Goal: Find specific page/section: Find specific page/section

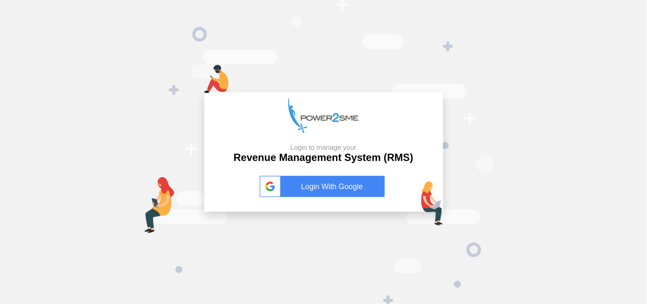
click at [350, 180] on link "Login With Google" at bounding box center [324, 186] width 128 height 21
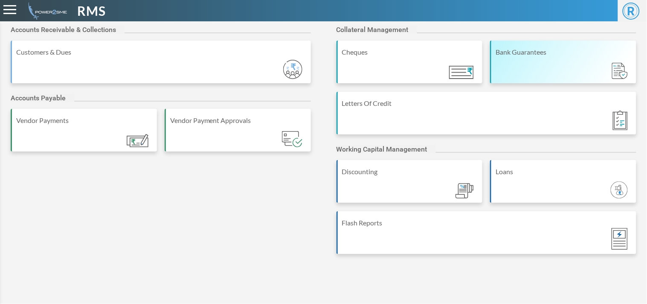
click at [555, 54] on div "Bank Guarantees" at bounding box center [564, 52] width 136 height 10
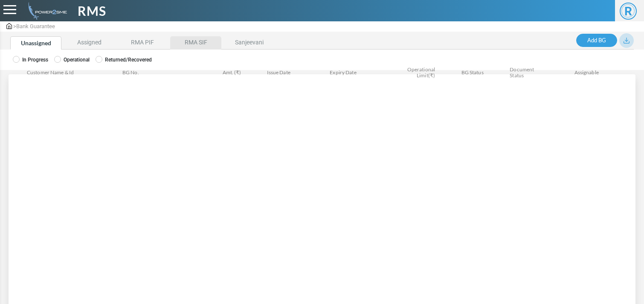
click at [192, 42] on li "RMA SIF" at bounding box center [195, 42] width 51 height 13
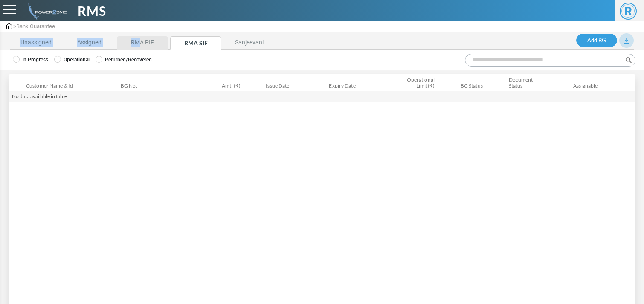
drag, startPoint x: 154, startPoint y: 21, endPoint x: 140, endPoint y: 39, distance: 22.8
click at [140, 39] on div "> Bank Guarantee Unassigned Assigned RMA PIF RMA SIF Sanjeevani Add BG BG Summa…" at bounding box center [322, 167] width 644 height 334
click at [140, 39] on li "RMA PIF" at bounding box center [142, 42] width 51 height 13
click at [92, 40] on li "Assigned" at bounding box center [89, 42] width 51 height 13
click at [72, 58] on label "Operational" at bounding box center [71, 60] width 35 height 8
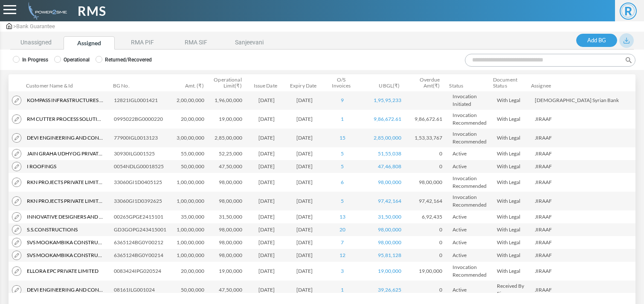
click at [523, 60] on input "Search:" at bounding box center [550, 60] width 171 height 13
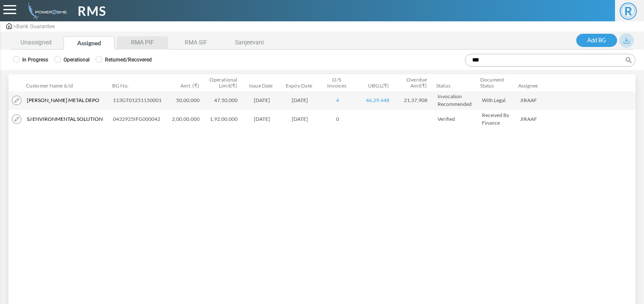
type input "***"
click at [150, 36] on li "RMA PIF" at bounding box center [142, 42] width 51 height 13
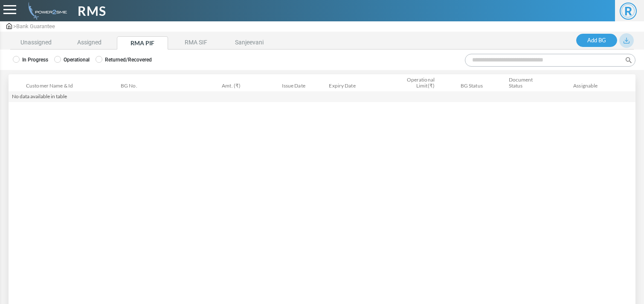
click at [61, 61] on span at bounding box center [57, 59] width 7 height 7
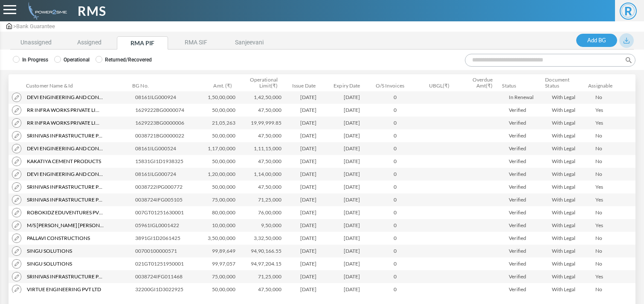
click at [552, 56] on input "Search:" at bounding box center [550, 60] width 171 height 13
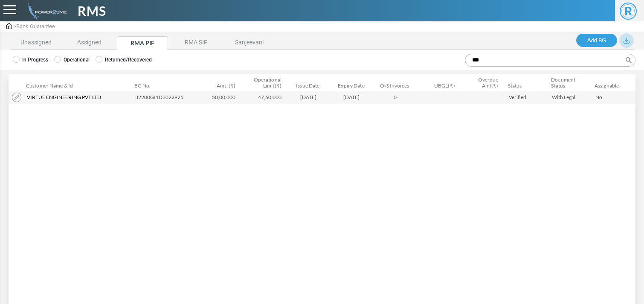
type input "***"
drag, startPoint x: 113, startPoint y: 99, endPoint x: 41, endPoint y: 92, distance: 72.0
click at [41, 92] on td "virtue engineering pvt ltd virtue engineering pvt ltd ACC7968546" at bounding box center [77, 97] width 108 height 13
copy span "virtue engineering pvt ltd"
